Goal: Task Accomplishment & Management: Use online tool/utility

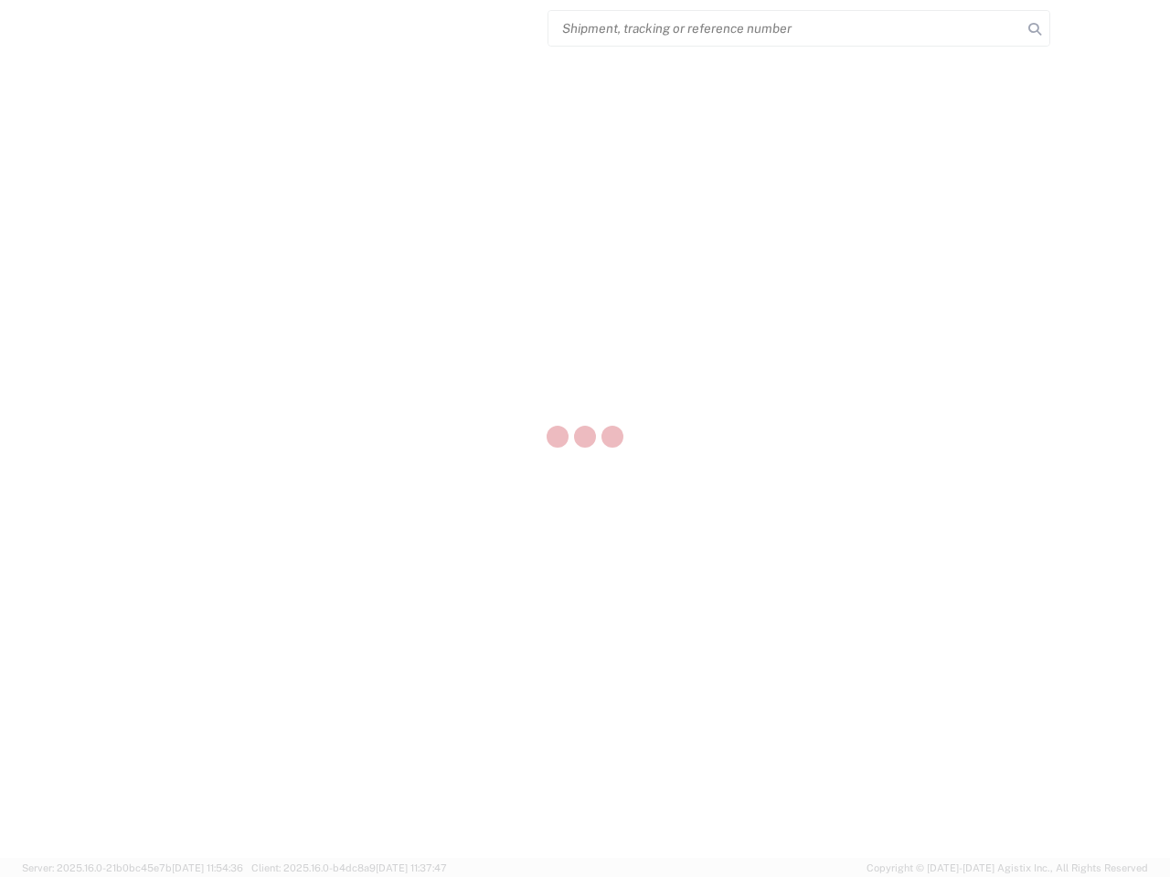
select select "US"
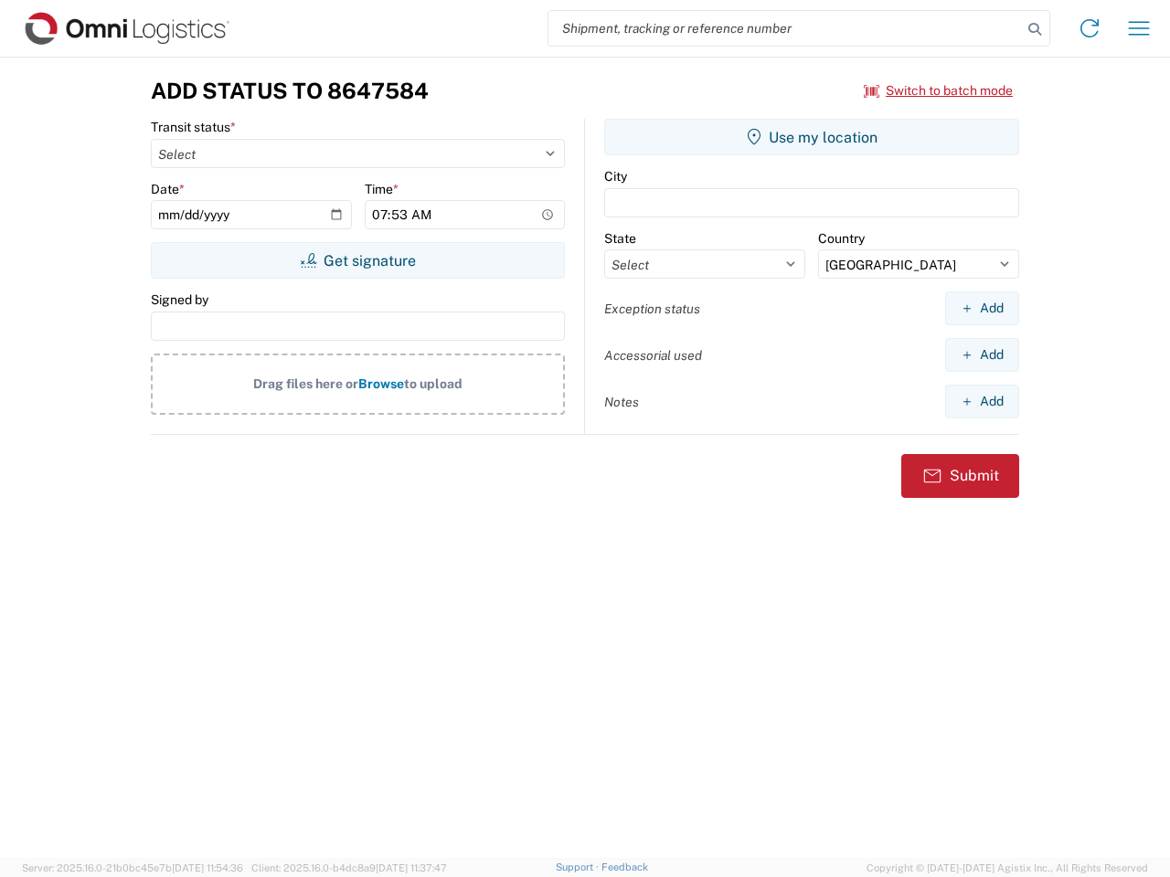
click at [785, 28] on input "search" at bounding box center [784, 28] width 473 height 35
click at [1035, 29] on icon at bounding box center [1035, 29] width 26 height 26
click at [1089, 28] on icon at bounding box center [1089, 28] width 29 height 29
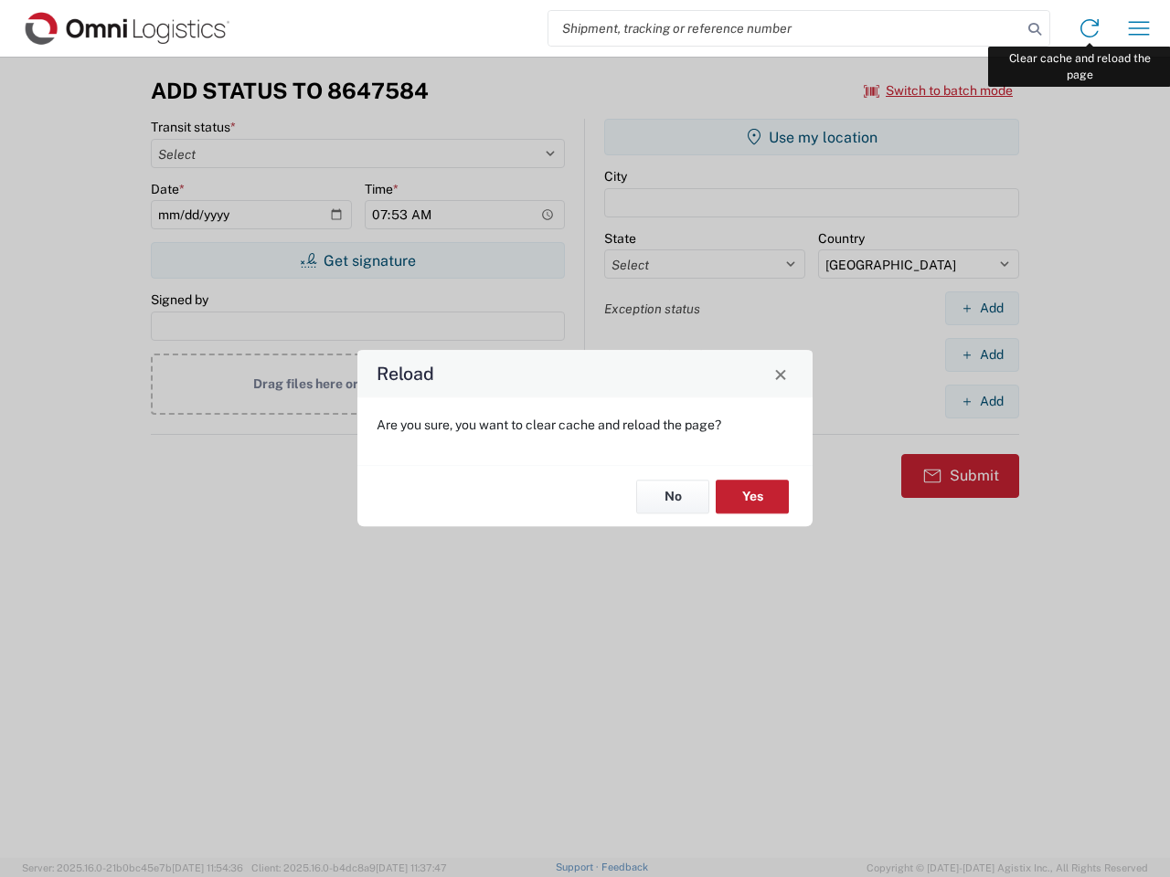
click at [1139, 28] on div "Reload Are you sure, you want to clear cache and reload the page? No Yes" at bounding box center [585, 438] width 1170 height 877
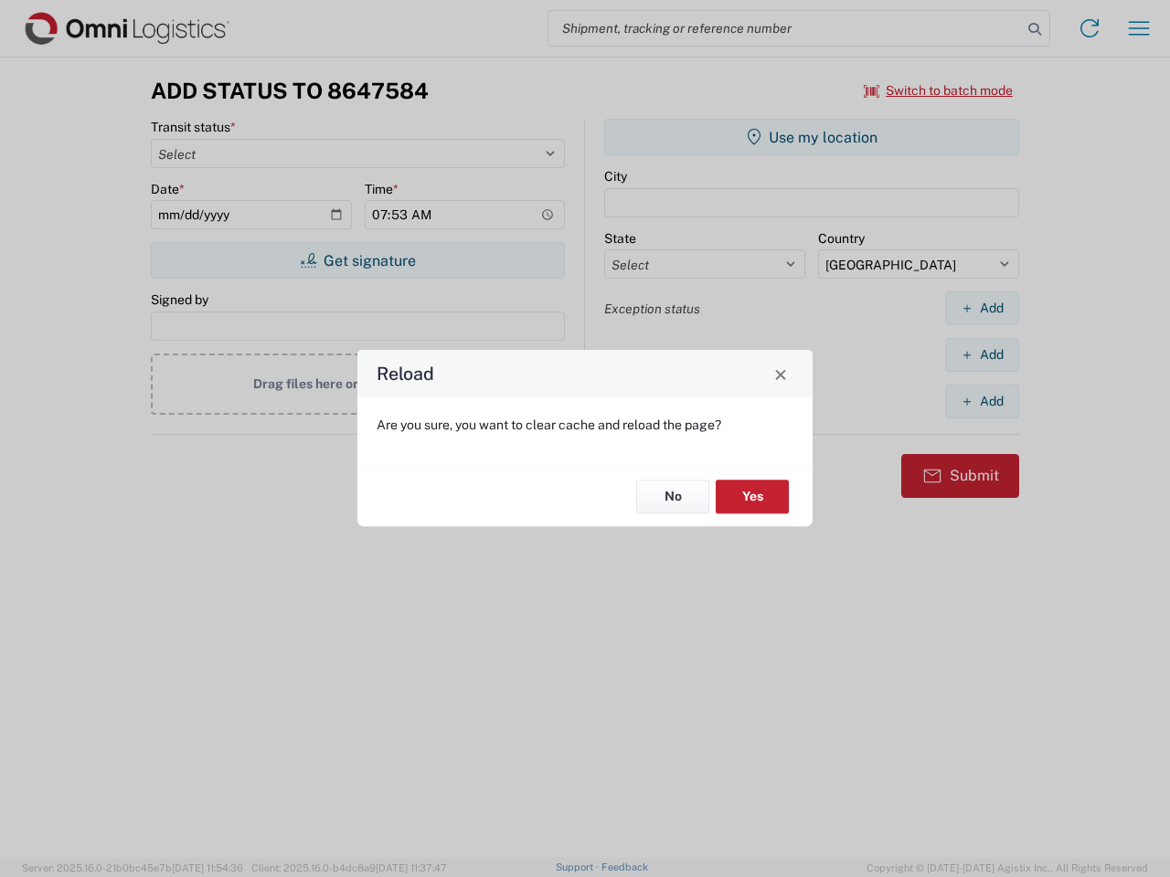
click at [939, 90] on div "Reload Are you sure, you want to clear cache and reload the page? No Yes" at bounding box center [585, 438] width 1170 height 877
click at [357, 260] on div "Reload Are you sure, you want to clear cache and reload the page? No Yes" at bounding box center [585, 438] width 1170 height 877
click at [812, 137] on div "Reload Are you sure, you want to clear cache and reload the page? No Yes" at bounding box center [585, 438] width 1170 height 877
click at [982, 308] on div "Reload Are you sure, you want to clear cache and reload the page? No Yes" at bounding box center [585, 438] width 1170 height 877
click at [982, 355] on div "Reload Are you sure, you want to clear cache and reload the page? No Yes" at bounding box center [585, 438] width 1170 height 877
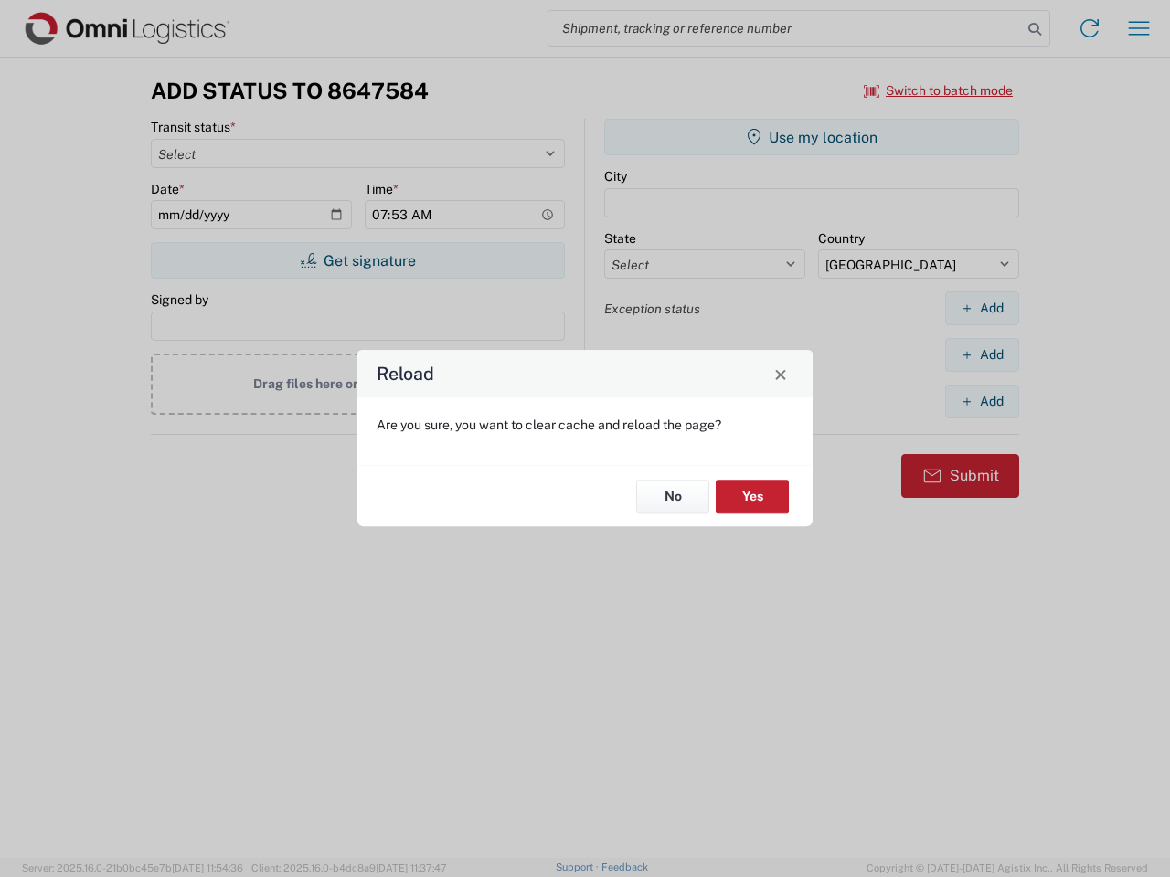
click at [982, 401] on div "Reload Are you sure, you want to clear cache and reload the page? No Yes" at bounding box center [585, 438] width 1170 height 877
